Goal: Task Accomplishment & Management: Manage account settings

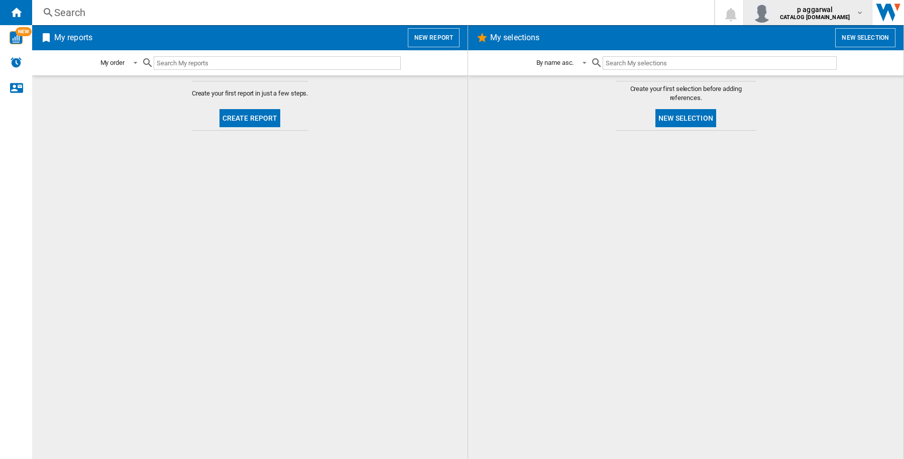
click at [860, 9] on md-icon "button" at bounding box center [860, 13] width 8 height 8
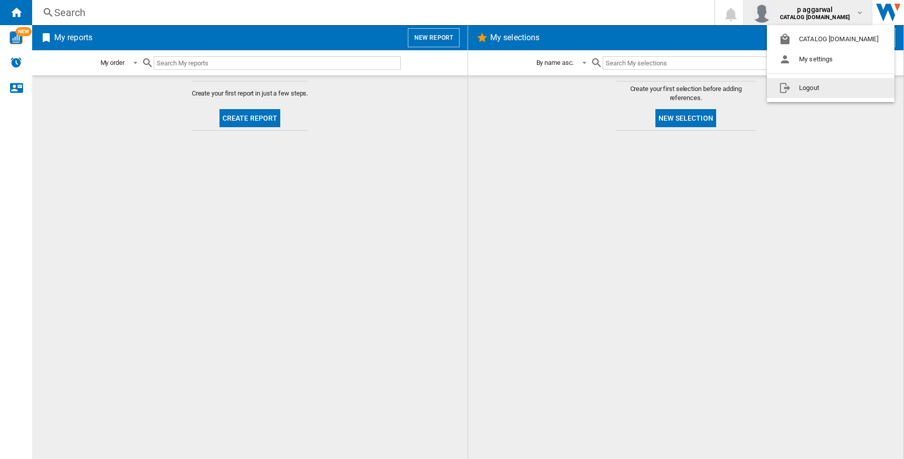
click at [803, 85] on button "Logout" at bounding box center [831, 88] width 128 height 20
